Goal: Task Accomplishment & Management: Manage account settings

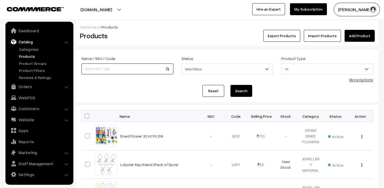
click at [114, 70] on input at bounding box center [127, 69] width 92 height 11
type input "14018"
click at [230, 85] on button "Search" at bounding box center [241, 91] width 22 height 12
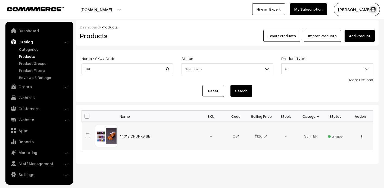
click at [332, 134] on span "Active" at bounding box center [335, 136] width 15 height 7
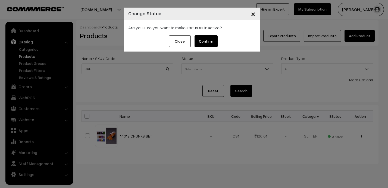
click at [211, 41] on button "Confirm" at bounding box center [205, 41] width 23 height 12
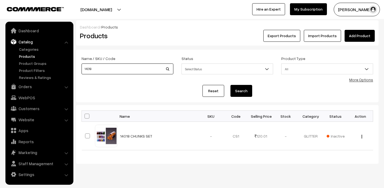
click at [129, 69] on input "14018" at bounding box center [127, 69] width 92 height 11
type input "14039"
click at [247, 86] on button "Search" at bounding box center [241, 91] width 22 height 12
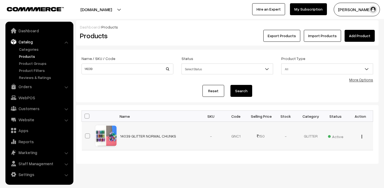
click at [339, 135] on span "Active" at bounding box center [335, 136] width 15 height 7
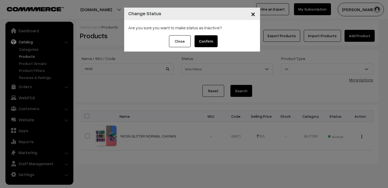
click at [208, 42] on button "Confirm" at bounding box center [205, 41] width 23 height 12
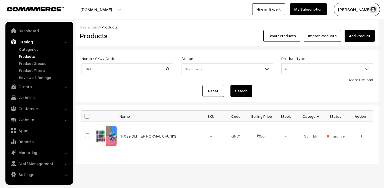
click at [138, 75] on div "Name / SKU / Code 14039" at bounding box center [127, 66] width 100 height 23
click at [138, 71] on input "14039" at bounding box center [127, 69] width 92 height 11
type input "14044"
click at [242, 92] on button "Search" at bounding box center [241, 91] width 22 height 12
click at [337, 137] on span "Active" at bounding box center [335, 136] width 15 height 7
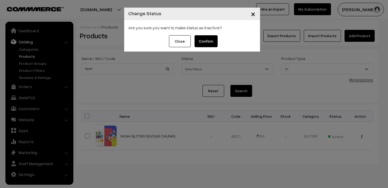
click at [201, 42] on button "Confirm" at bounding box center [205, 41] width 23 height 12
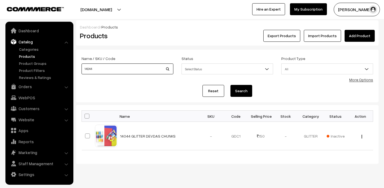
click at [139, 71] on input "14044" at bounding box center [127, 69] width 92 height 11
click at [119, 72] on input at bounding box center [127, 69] width 92 height 11
type input "deco"
click at [248, 95] on button "Search" at bounding box center [241, 91] width 22 height 12
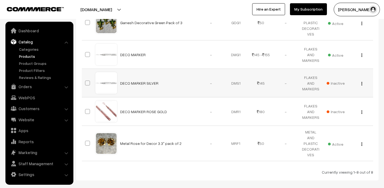
scroll to position [217, 0]
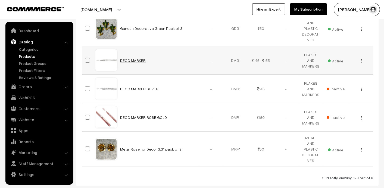
click at [128, 59] on link "DECO MARKER" at bounding box center [133, 60] width 26 height 5
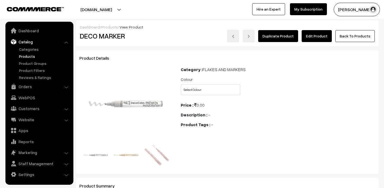
click at [320, 34] on link "Edit Product" at bounding box center [317, 36] width 30 height 12
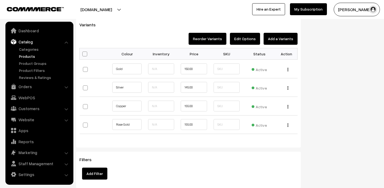
scroll to position [407, 0]
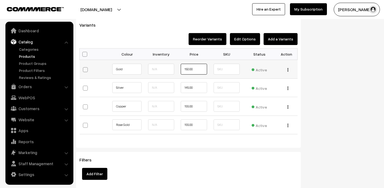
click at [199, 69] on input "150.00" at bounding box center [194, 69] width 26 height 11
type input "175"
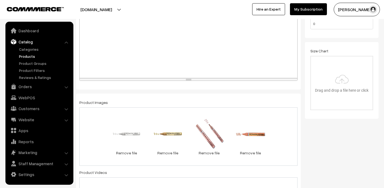
scroll to position [0, 0]
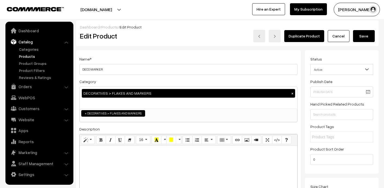
type input "175"
click at [371, 35] on button "Save" at bounding box center [364, 36] width 22 height 12
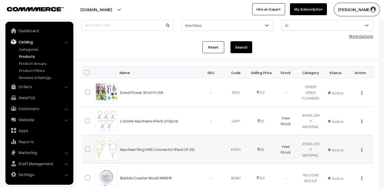
scroll to position [27, 0]
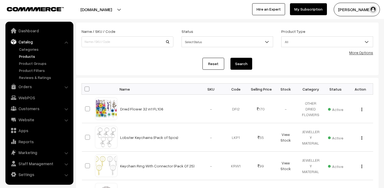
click at [28, 42] on link "Catalog" at bounding box center [39, 42] width 65 height 10
click at [35, 33] on link "Dashboard" at bounding box center [39, 31] width 65 height 10
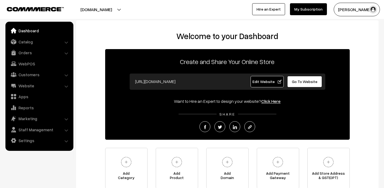
click at [35, 33] on link "Dashboard" at bounding box center [39, 31] width 65 height 10
click at [25, 54] on link "Orders" at bounding box center [39, 53] width 65 height 10
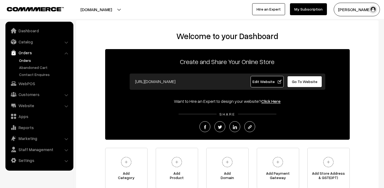
click at [27, 60] on link "Orders" at bounding box center [45, 61] width 54 height 6
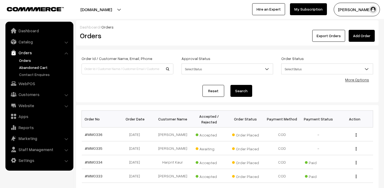
click at [30, 67] on link "Abandoned Cart" at bounding box center [45, 68] width 54 height 6
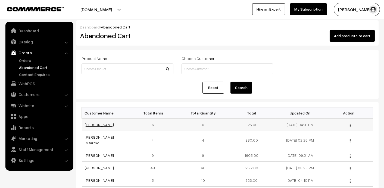
click at [94, 125] on link "[PERSON_NAME]" at bounding box center [99, 125] width 29 height 5
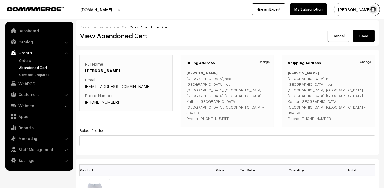
click at [101, 101] on link "+91 7016210751" at bounding box center [102, 101] width 34 height 5
click at [98, 103] on link "+91 7016210751" at bounding box center [102, 101] width 34 height 5
click at [30, 62] on link "Orders" at bounding box center [45, 61] width 54 height 6
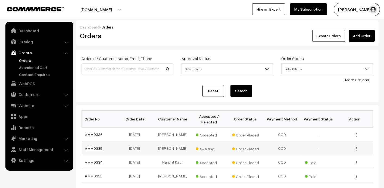
click at [95, 147] on link "#MM0335" at bounding box center [94, 148] width 18 height 5
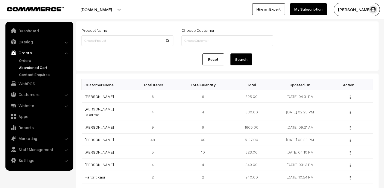
scroll to position [54, 0]
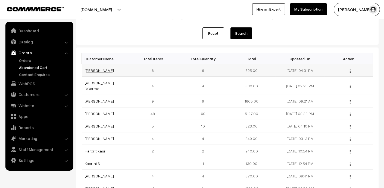
click at [89, 71] on link "[PERSON_NAME]" at bounding box center [99, 70] width 29 height 5
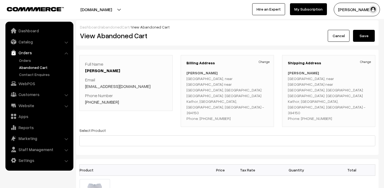
click at [101, 99] on link "[PHONE_NUMBER]" at bounding box center [102, 101] width 34 height 5
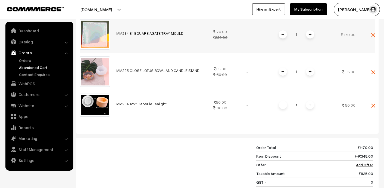
scroll to position [108, 0]
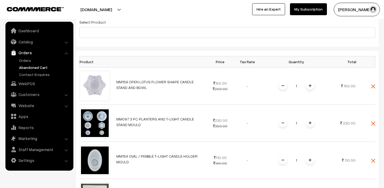
click at [31, 55] on link "Orders" at bounding box center [39, 53] width 65 height 10
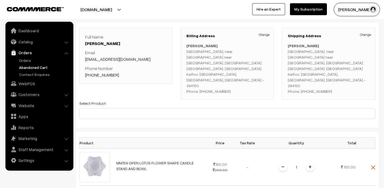
scroll to position [0, 0]
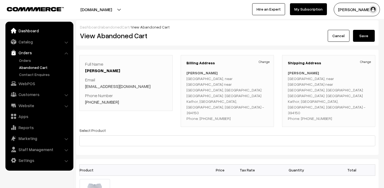
click at [34, 33] on link "Dashboard" at bounding box center [39, 31] width 65 height 10
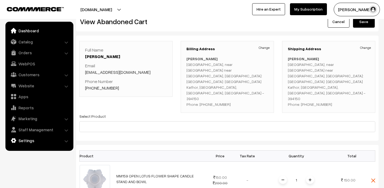
scroll to position [27, 0]
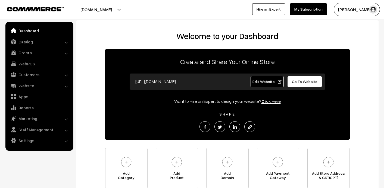
scroll to position [49, 0]
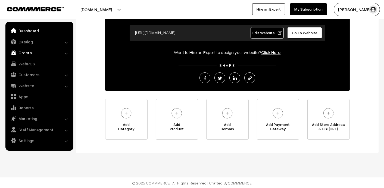
click at [30, 51] on link "Orders" at bounding box center [39, 53] width 65 height 10
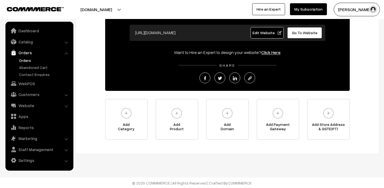
click at [27, 61] on link "Orders" at bounding box center [45, 61] width 54 height 6
